Goal: Check status: Check status

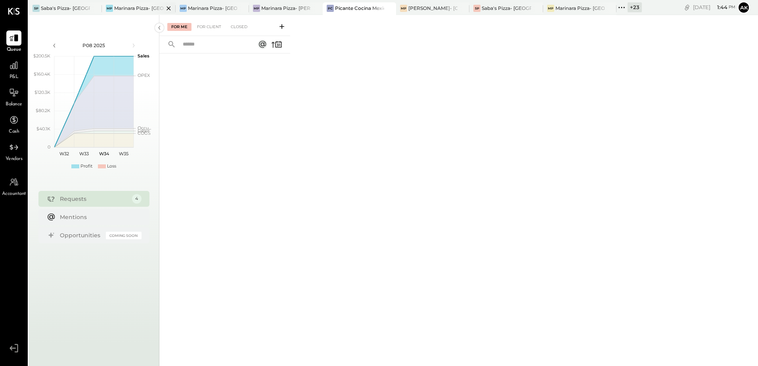
click at [135, 5] on div "Marinara Pizza- [GEOGRAPHIC_DATA]" at bounding box center [138, 8] width 49 height 7
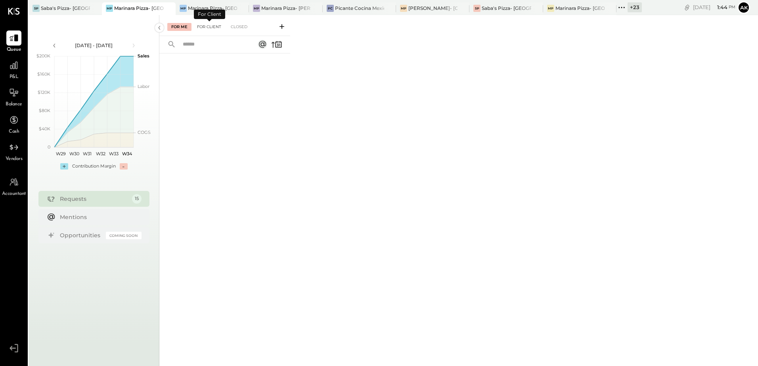
click at [214, 25] on div "For Client" at bounding box center [209, 27] width 32 height 8
